Goal: Check status

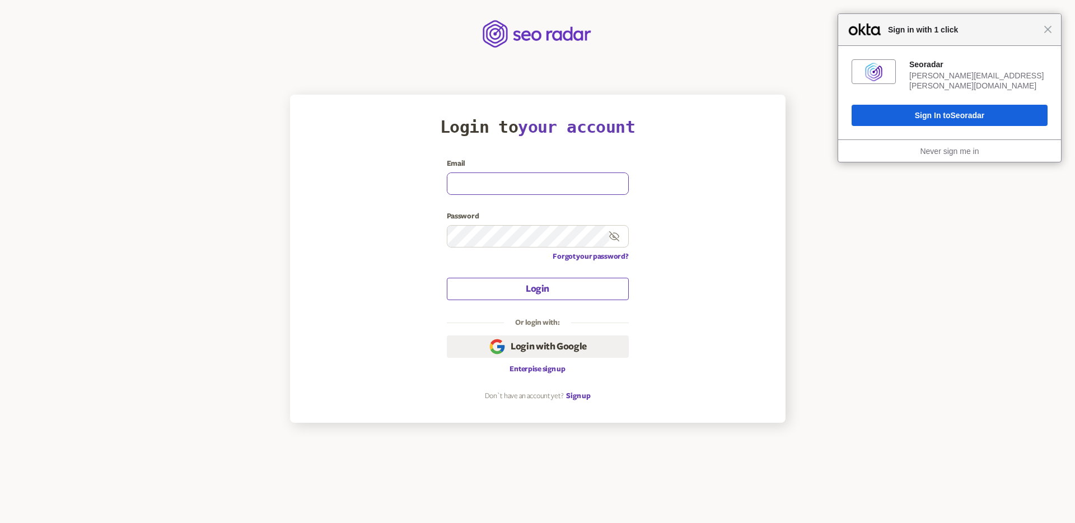
type input "[PERSON_NAME][EMAIL_ADDRESS][PERSON_NAME][DOMAIN_NAME]"
click at [527, 296] on button "Login" at bounding box center [538, 289] width 182 height 22
click at [1043, 31] on span "Sign in with 1 click" at bounding box center [962, 29] width 161 height 13
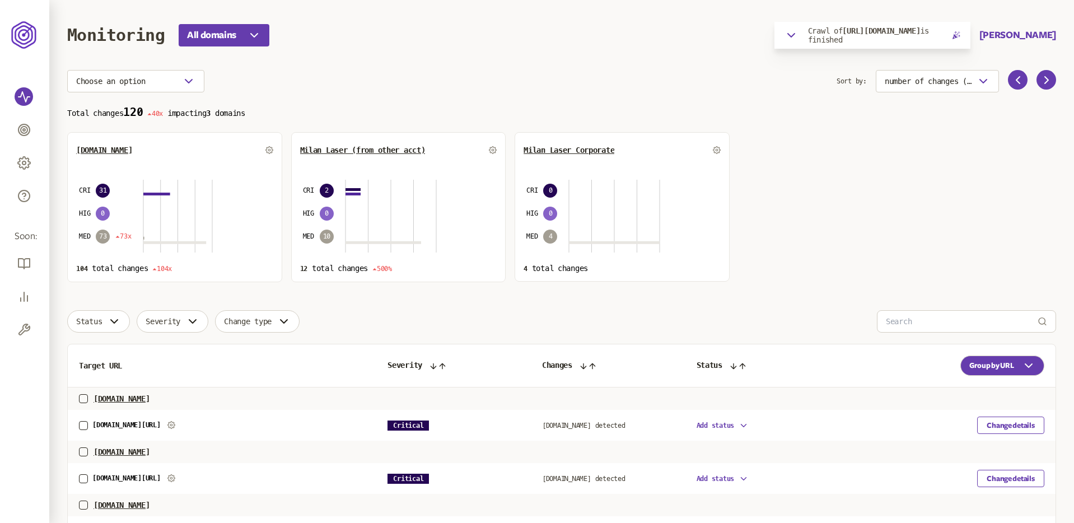
click at [722, 133] on section "Total changes 120 40x impacting 3 domains milanlaser.com CRI 31 HIG 0 MED 73 73…" at bounding box center [561, 194] width 989 height 176
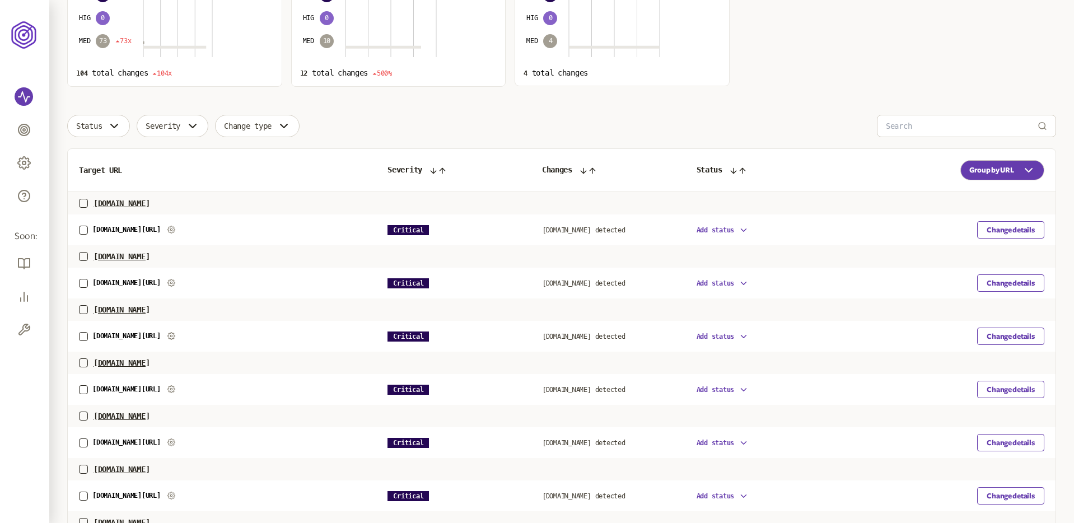
scroll to position [196, 0]
click at [1031, 231] on button "Change details" at bounding box center [1010, 229] width 67 height 17
